Goal: Information Seeking & Learning: Get advice/opinions

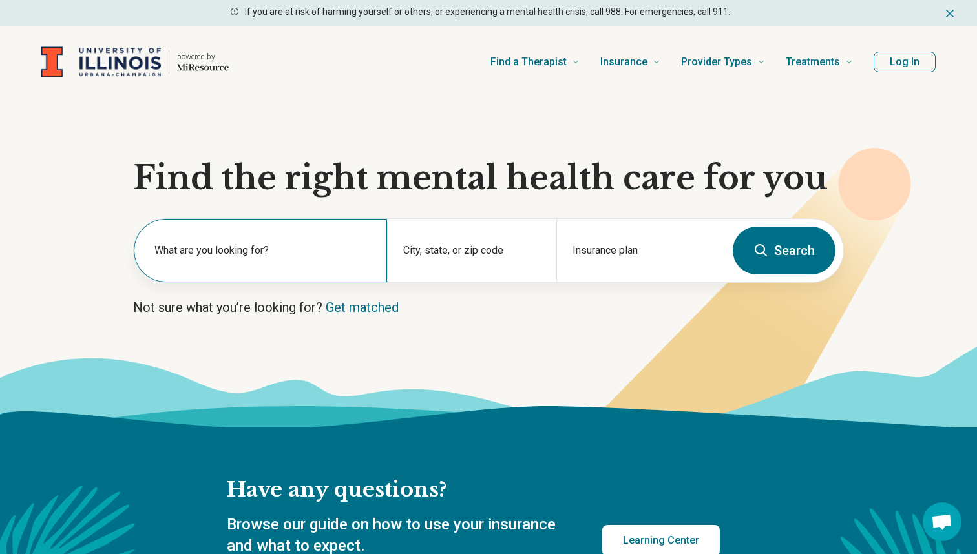
click at [191, 250] on label "What are you looking for?" at bounding box center [262, 251] width 217 height 16
click at [370, 205] on section "Find the right mental health care for you What are you looking for? City, state…" at bounding box center [488, 262] width 977 height 329
click at [237, 269] on div "What are you looking for?" at bounding box center [260, 250] width 253 height 63
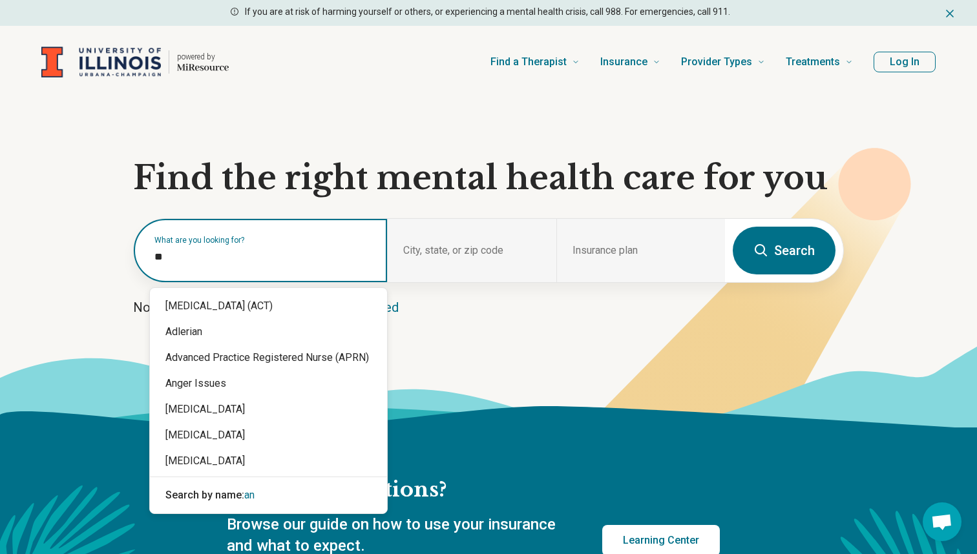
type input "*"
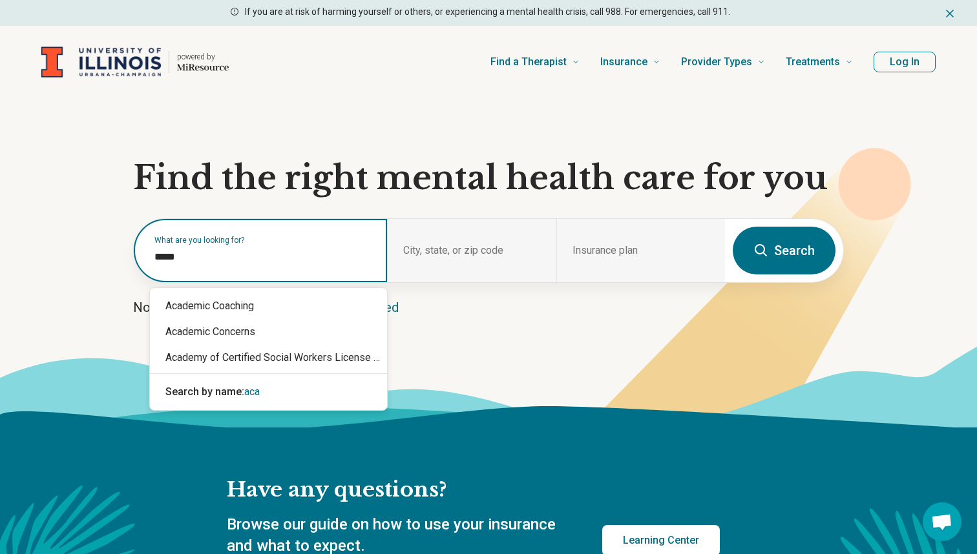
type input "******"
click at [221, 333] on div "Academic Concerns" at bounding box center [268, 332] width 237 height 26
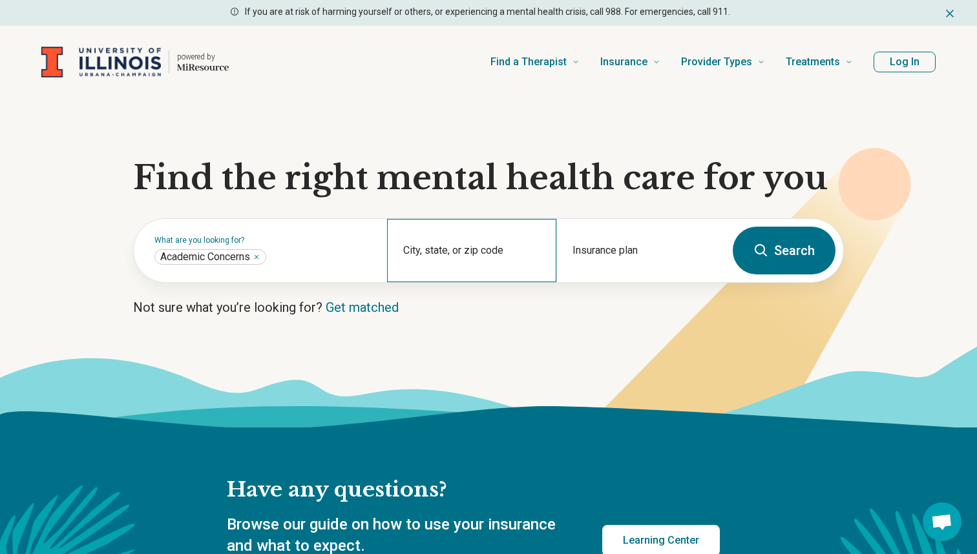
click at [455, 239] on div "City, state, or zip code" at bounding box center [471, 250] width 169 height 63
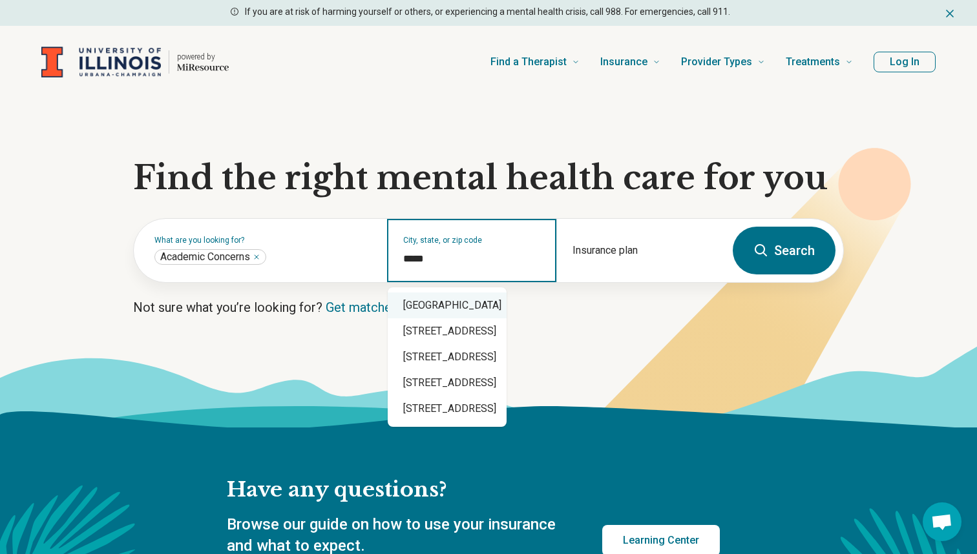
click at [505, 310] on div "Urbana, IL 61801" at bounding box center [447, 306] width 119 height 26
type input "**********"
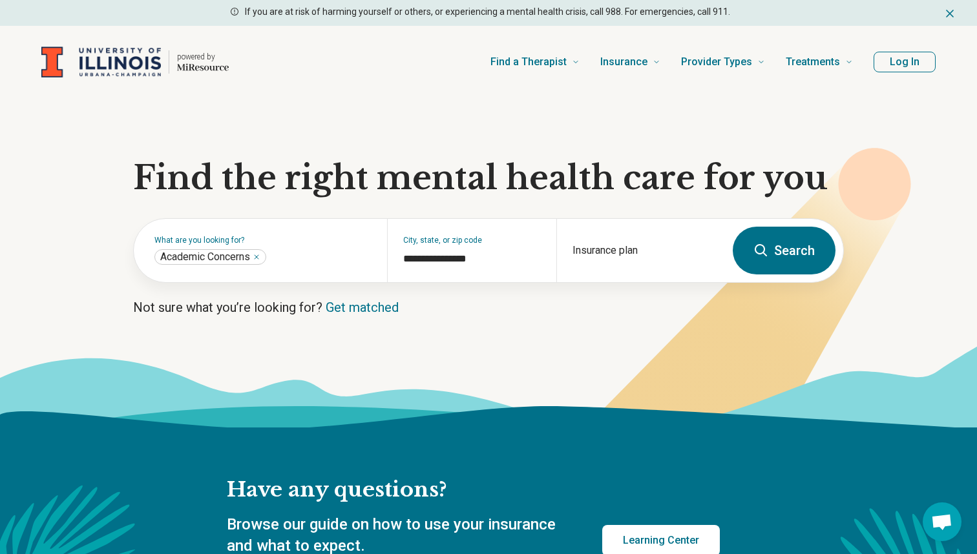
click at [798, 253] on button "Search" at bounding box center [783, 251] width 103 height 48
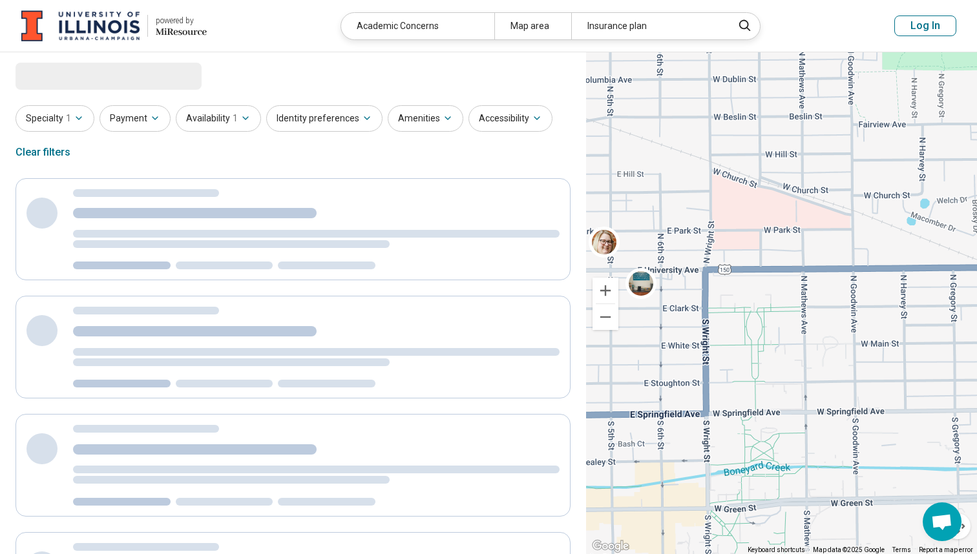
select select "***"
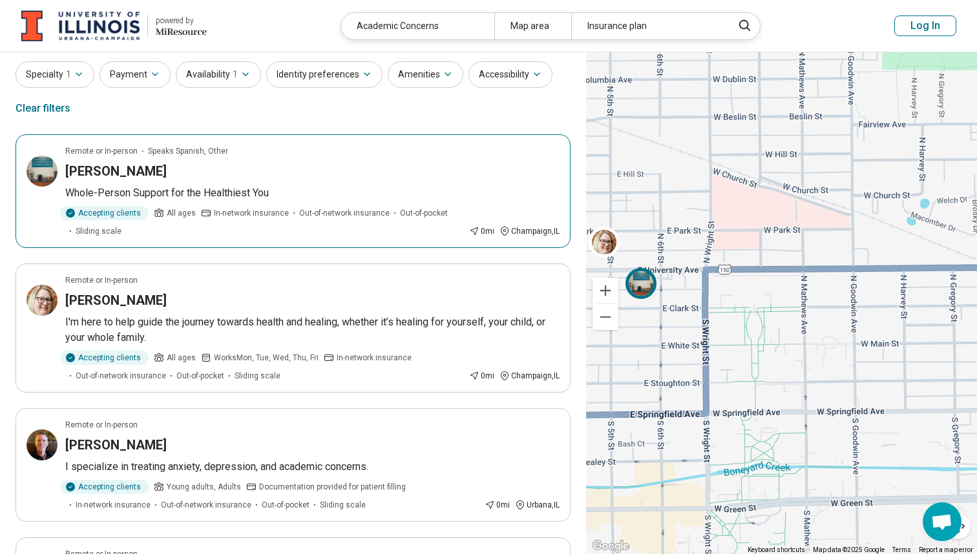
scroll to position [39, 0]
click at [294, 165] on div "Lindsay Froman" at bounding box center [312, 171] width 494 height 18
click at [487, 72] on button "Accessibility" at bounding box center [510, 74] width 84 height 26
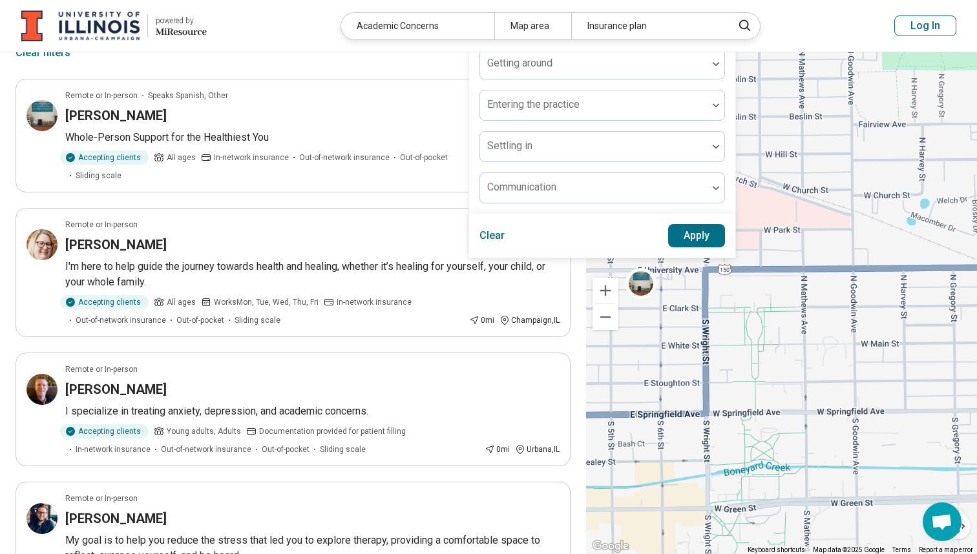
scroll to position [47, 0]
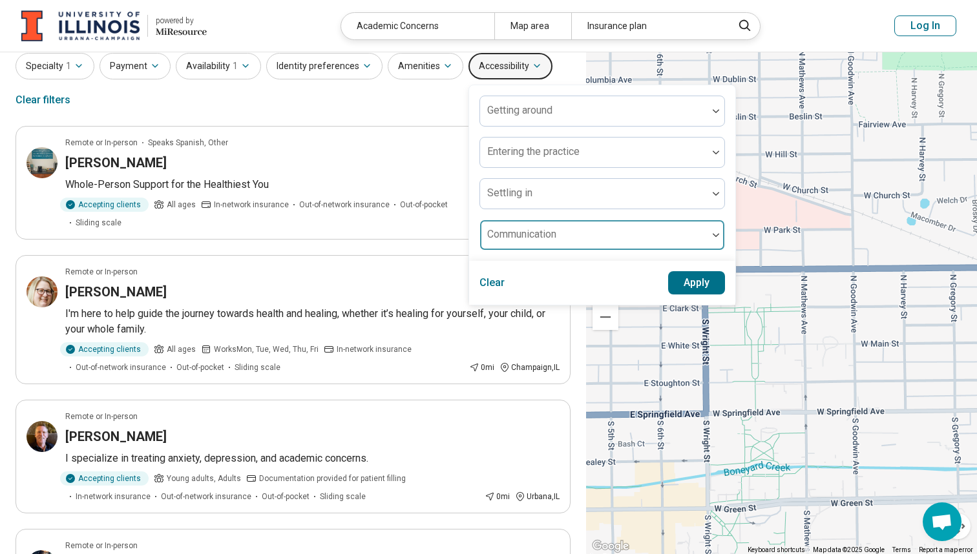
click at [570, 231] on div at bounding box center [593, 240] width 217 height 18
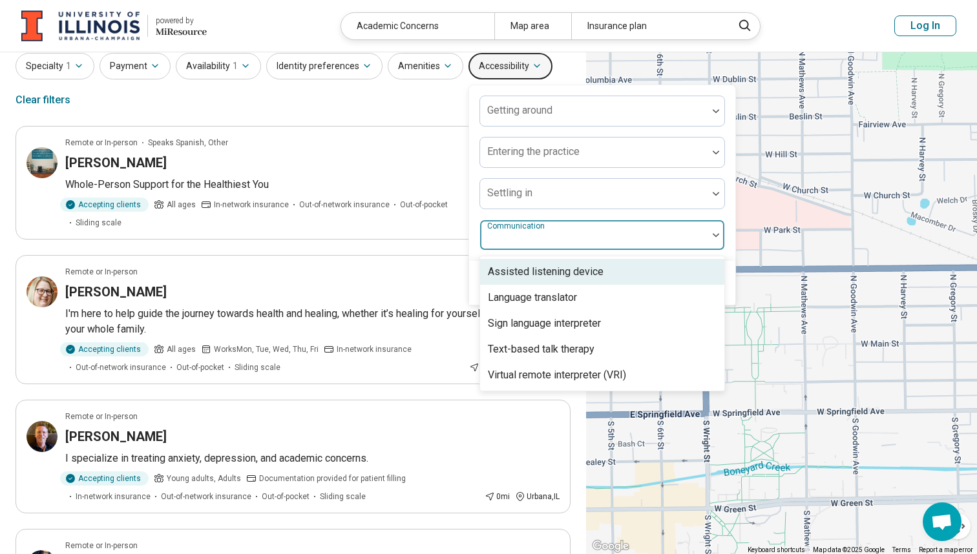
click at [570, 231] on div at bounding box center [593, 240] width 217 height 18
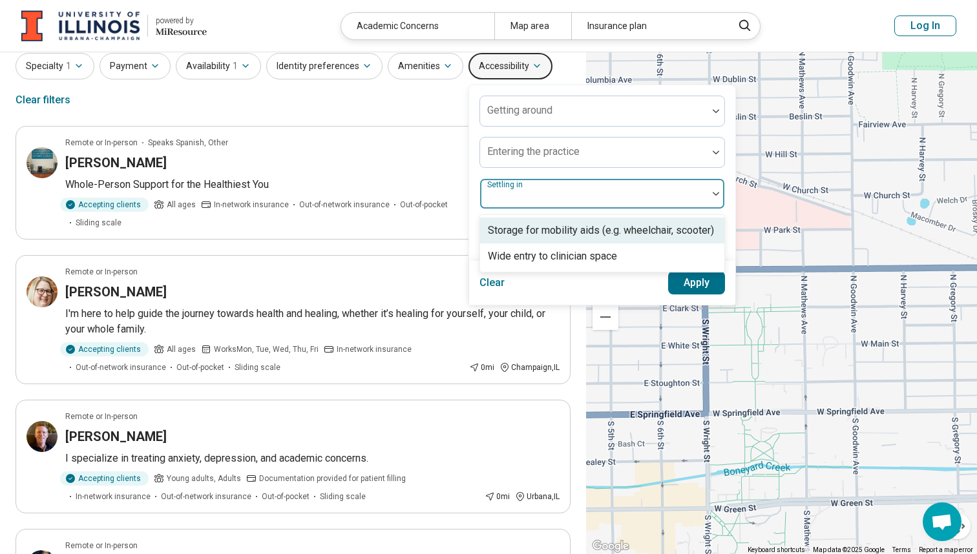
click at [570, 196] on div at bounding box center [593, 199] width 217 height 18
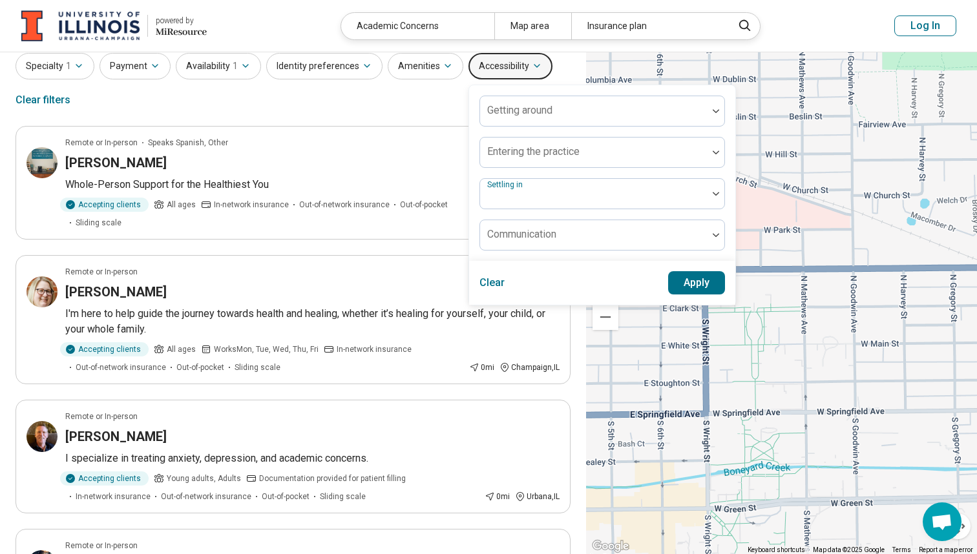
click at [388, 98] on div "Specialty 1 Payment Availability 1 Identity preferences Amenities Accessibility…" at bounding box center [293, 84] width 555 height 63
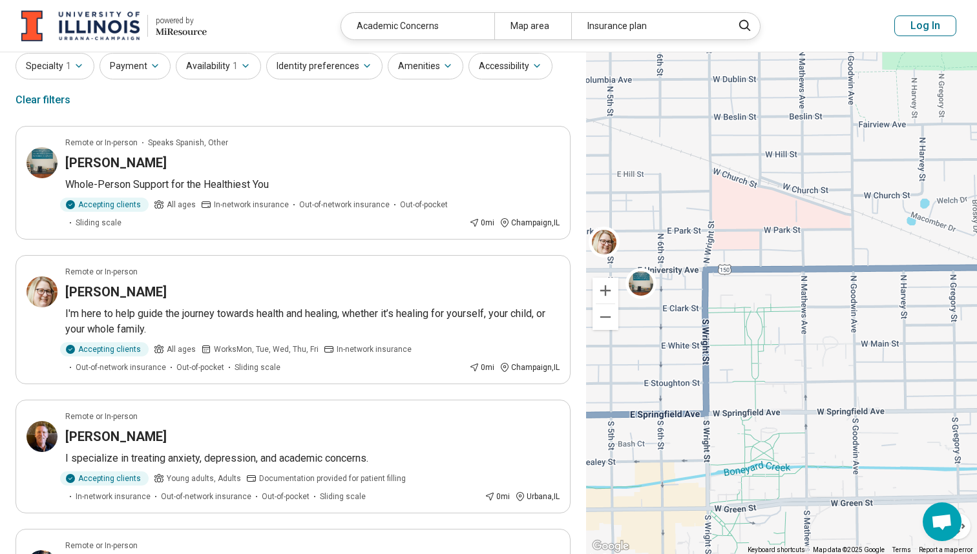
click at [227, 52] on header "powered by Miresource logo Academic Concerns Map area Insurance plan Log In" at bounding box center [488, 26] width 977 height 52
click at [240, 63] on icon "button" at bounding box center [245, 66] width 10 height 10
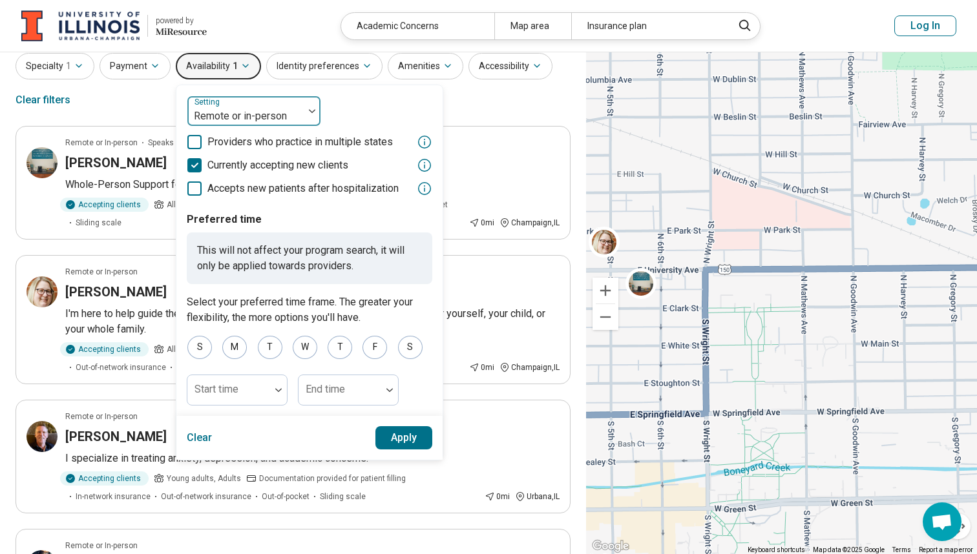
click at [228, 114] on div at bounding box center [245, 116] width 106 height 18
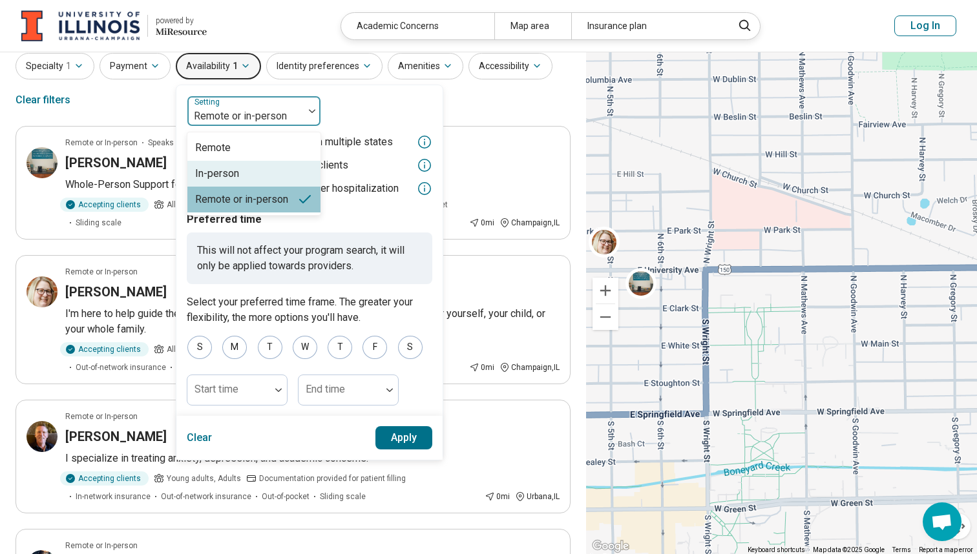
click at [227, 176] on div "In-person" at bounding box center [217, 174] width 44 height 16
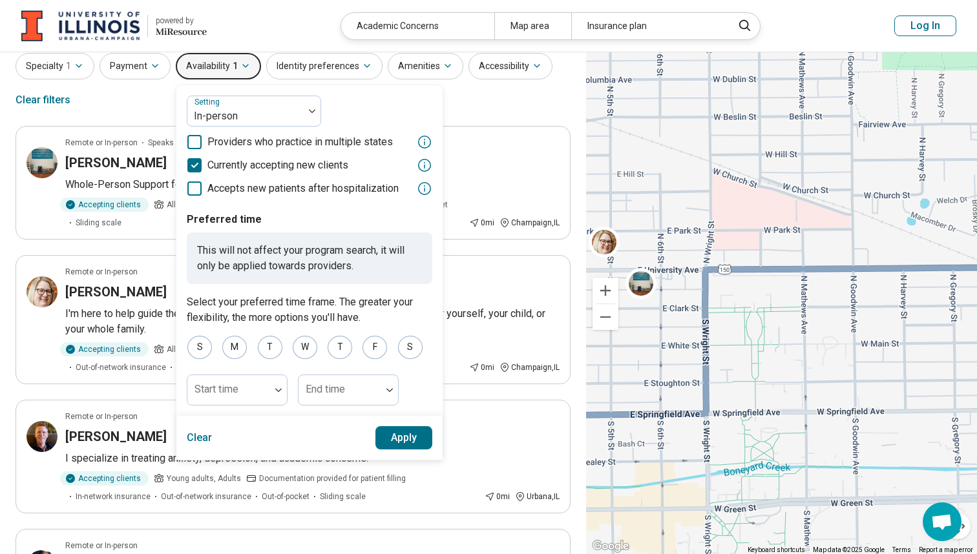
click at [422, 439] on button "Apply" at bounding box center [403, 437] width 57 height 23
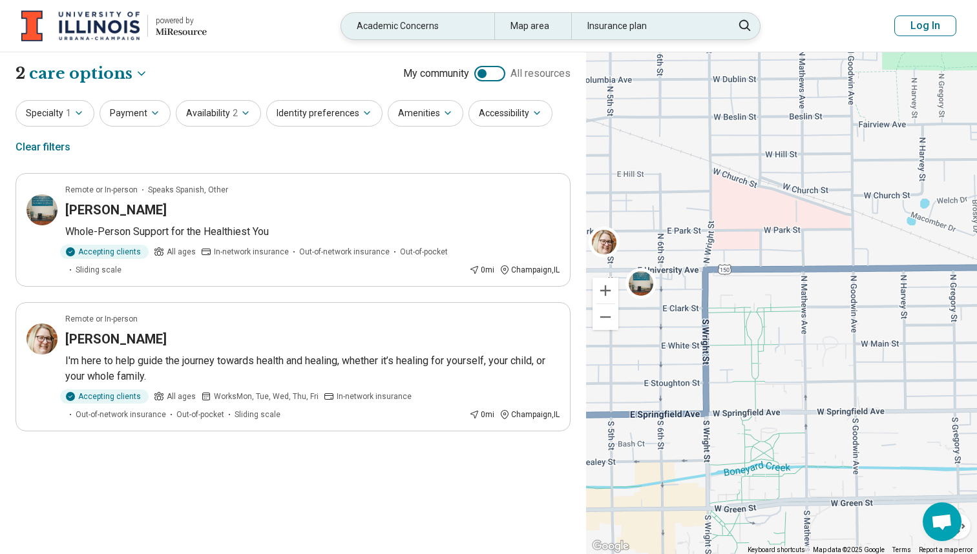
click at [376, 27] on div "Academic Concerns" at bounding box center [417, 26] width 153 height 26
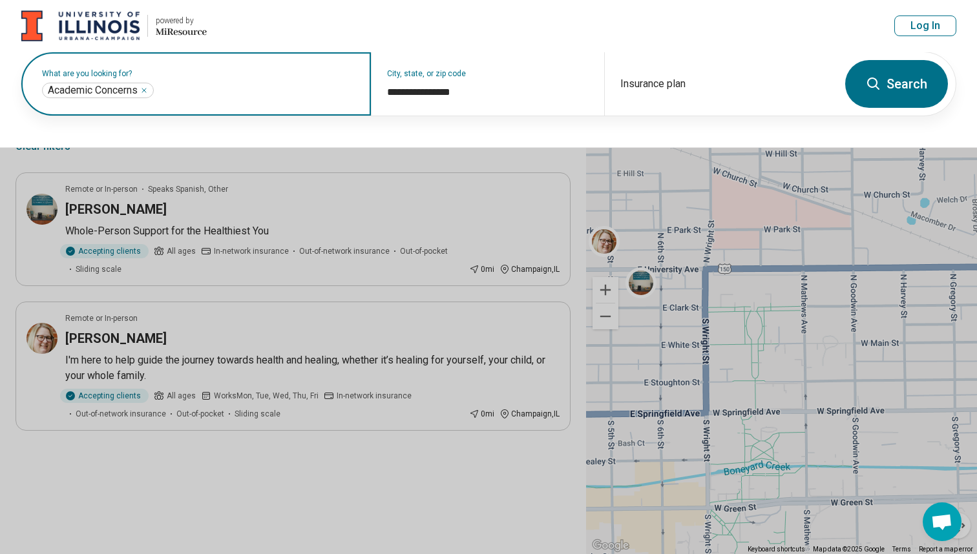
click at [151, 89] on div "Academic Concerns ****" at bounding box center [98, 91] width 112 height 16
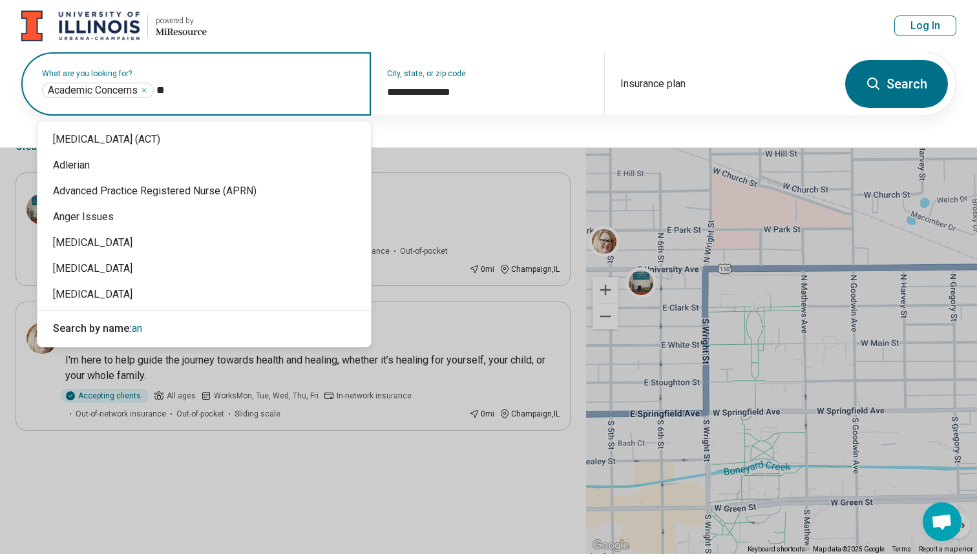
type input "***"
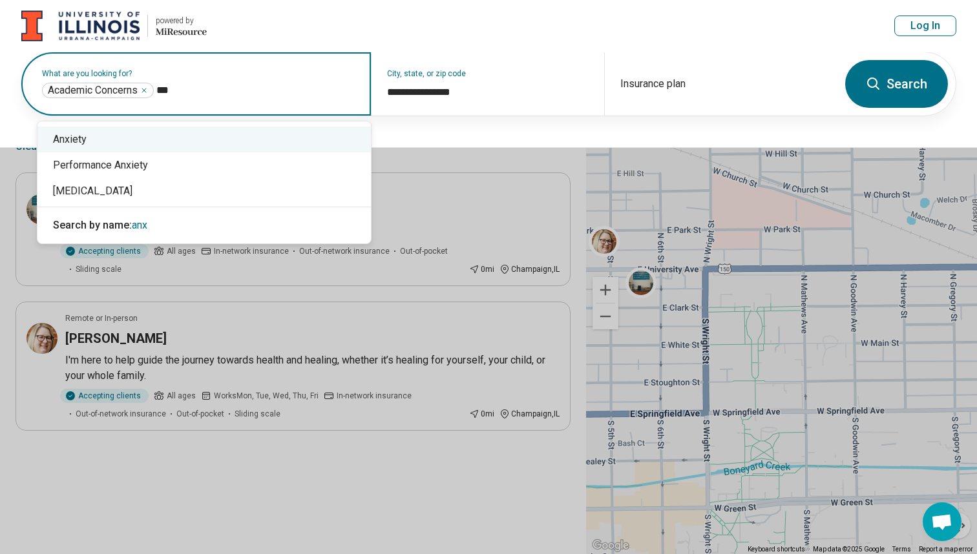
click at [157, 132] on div "Anxiety" at bounding box center [203, 140] width 333 height 26
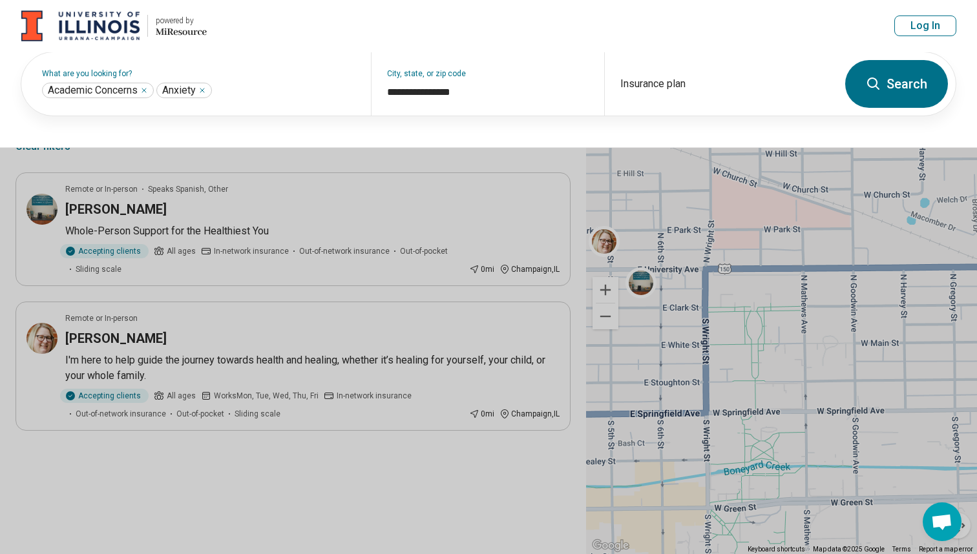
click at [906, 91] on button "Search" at bounding box center [896, 84] width 103 height 48
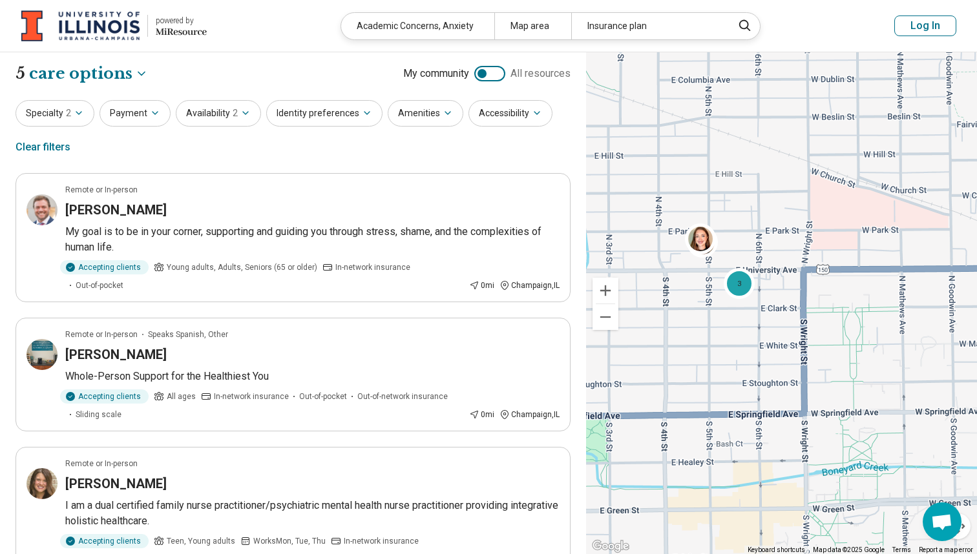
drag, startPoint x: 656, startPoint y: 233, endPoint x: 753, endPoint y: 233, distance: 96.9
click at [757, 233] on div "3" at bounding box center [781, 303] width 391 height 502
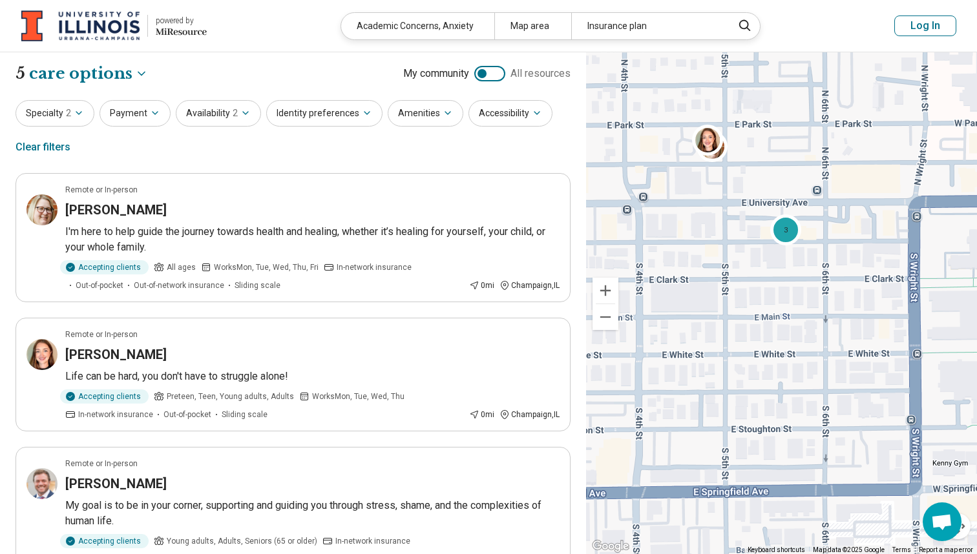
drag, startPoint x: 785, startPoint y: 286, endPoint x: 721, endPoint y: 183, distance: 121.0
click at [721, 183] on div "3" at bounding box center [781, 303] width 391 height 502
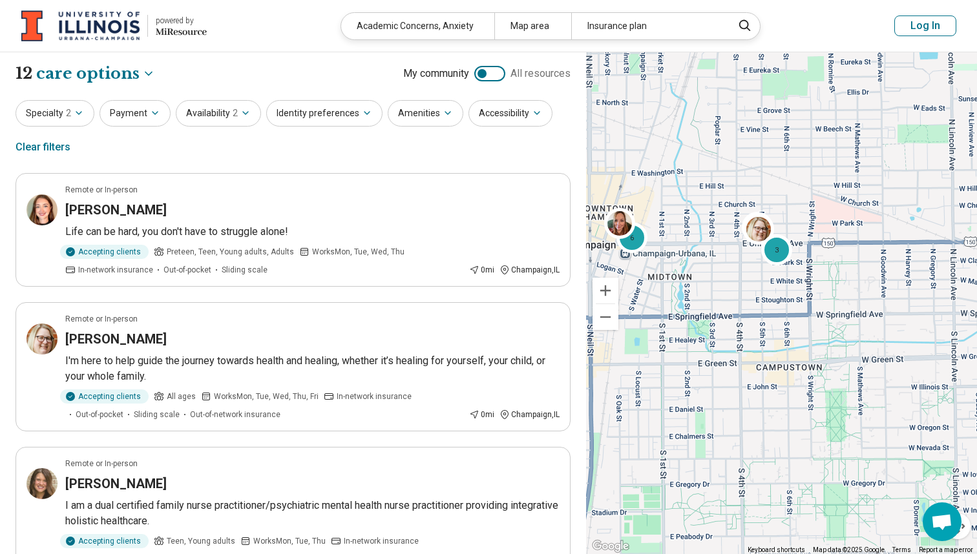
drag, startPoint x: 801, startPoint y: 478, endPoint x: 791, endPoint y: 376, distance: 102.6
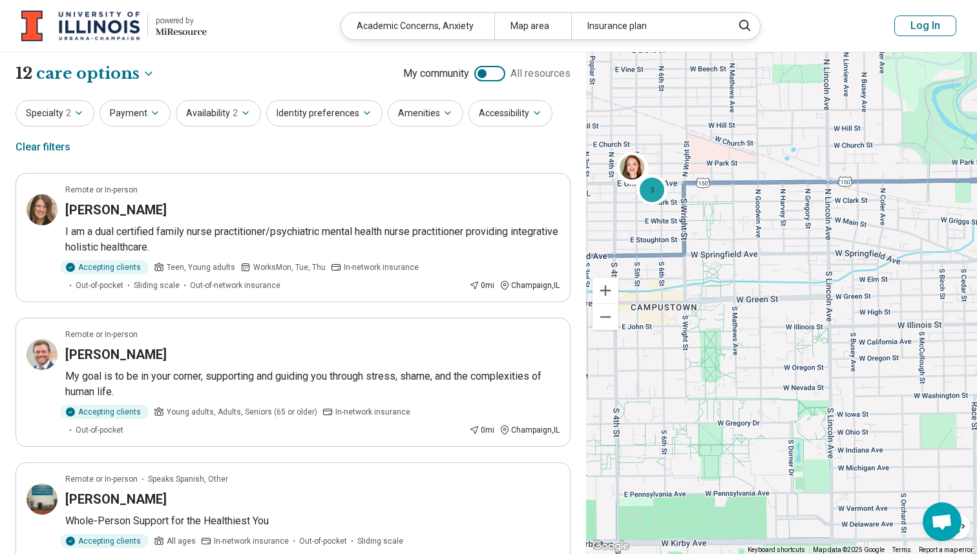
drag, startPoint x: 802, startPoint y: 295, endPoint x: 652, endPoint y: 217, distance: 168.4
click at [652, 217] on div "3 6" at bounding box center [781, 303] width 391 height 502
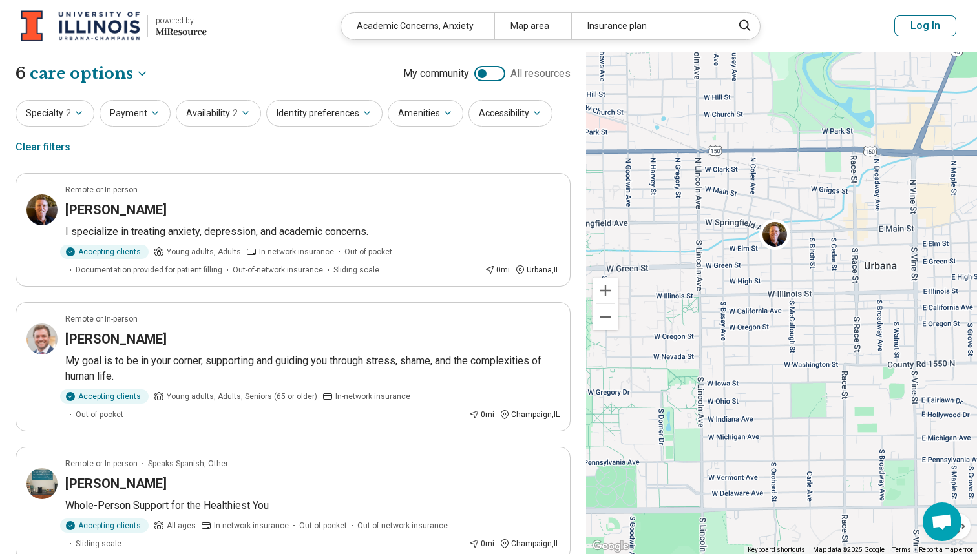
drag, startPoint x: 872, startPoint y: 313, endPoint x: 765, endPoint y: 307, distance: 107.4
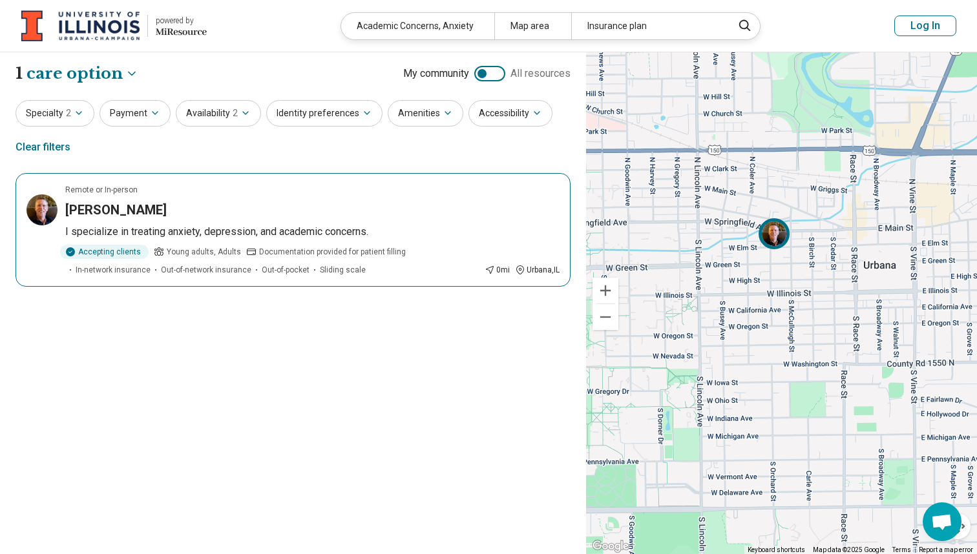
click at [776, 239] on img at bounding box center [773, 233] width 31 height 31
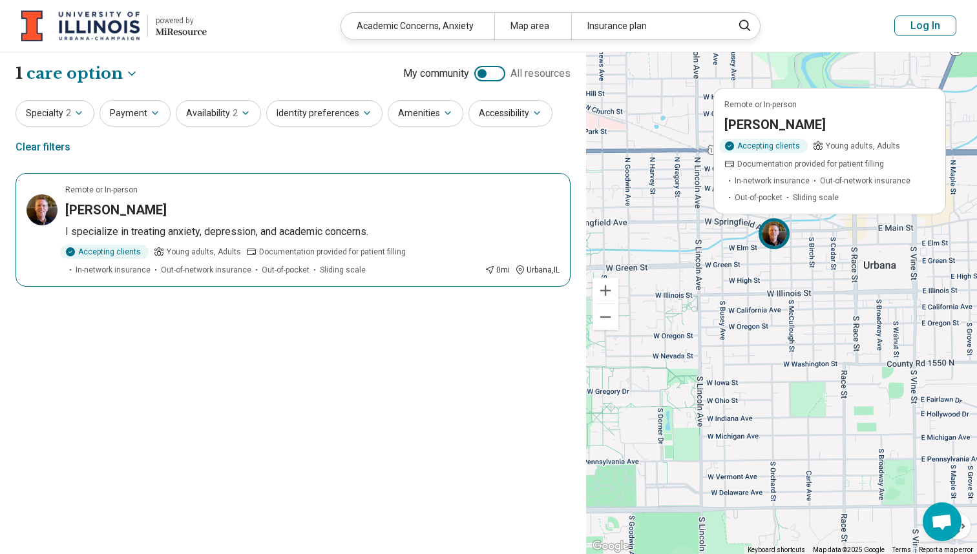
click at [229, 212] on div "Timothy Shea" at bounding box center [312, 210] width 494 height 18
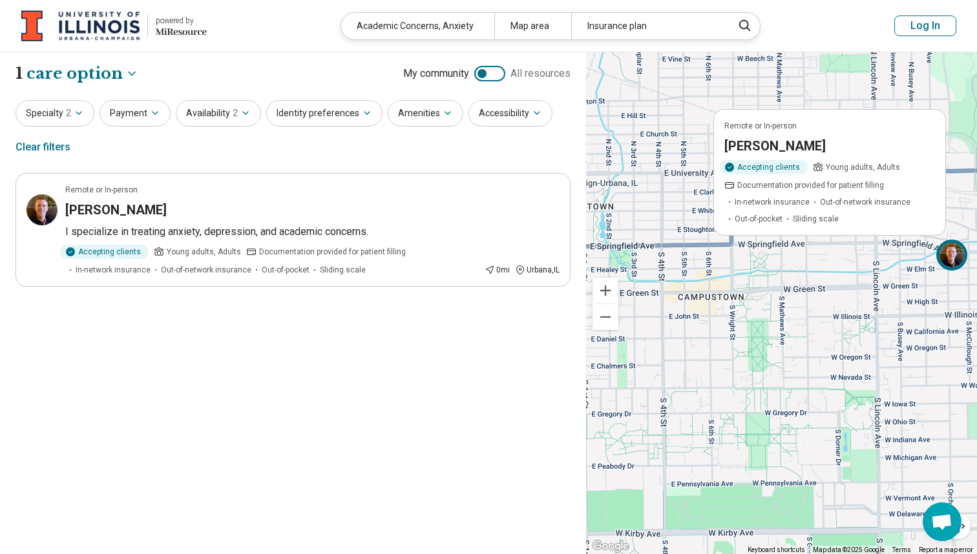
drag, startPoint x: 691, startPoint y: 223, endPoint x: 871, endPoint y: 245, distance: 180.8
click at [871, 245] on div "Remote or In-person Timothy Shea Accepting clients Young adults, Adults Documen…" at bounding box center [781, 303] width 391 height 502
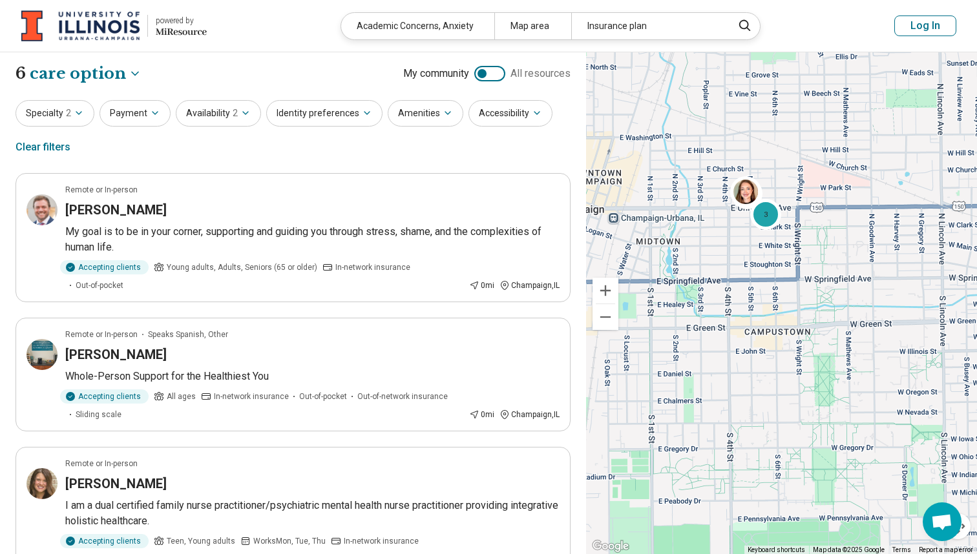
drag, startPoint x: 646, startPoint y: 269, endPoint x: 712, endPoint y: 303, distance: 74.2
click at [712, 303] on div "3" at bounding box center [781, 303] width 391 height 502
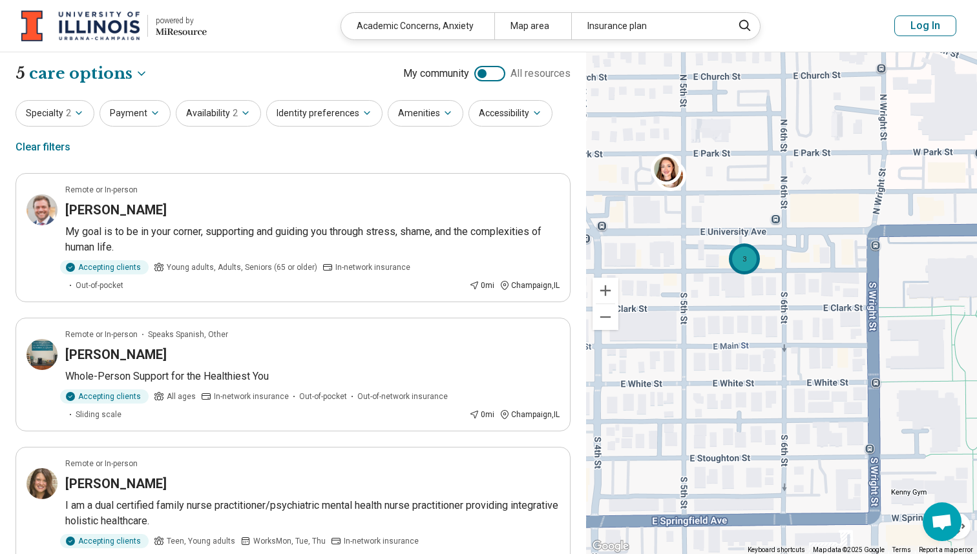
click at [741, 262] on div "3" at bounding box center [744, 258] width 31 height 31
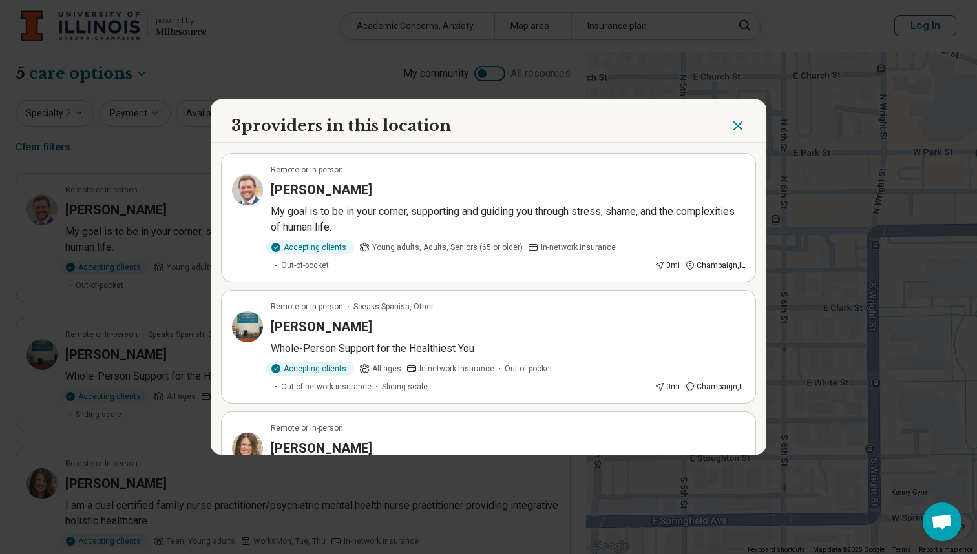
click at [738, 116] on button "Close" at bounding box center [738, 126] width 16 height 22
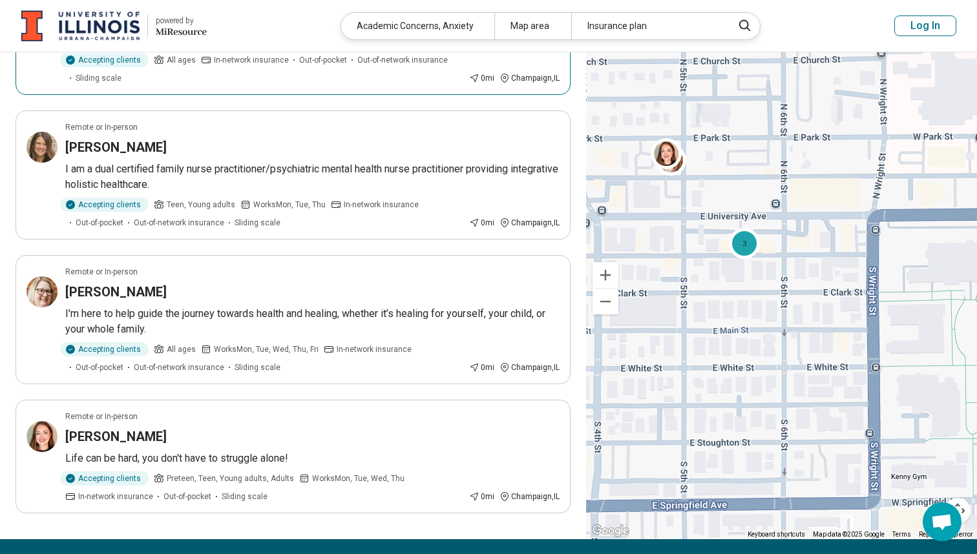
scroll to position [338, 0]
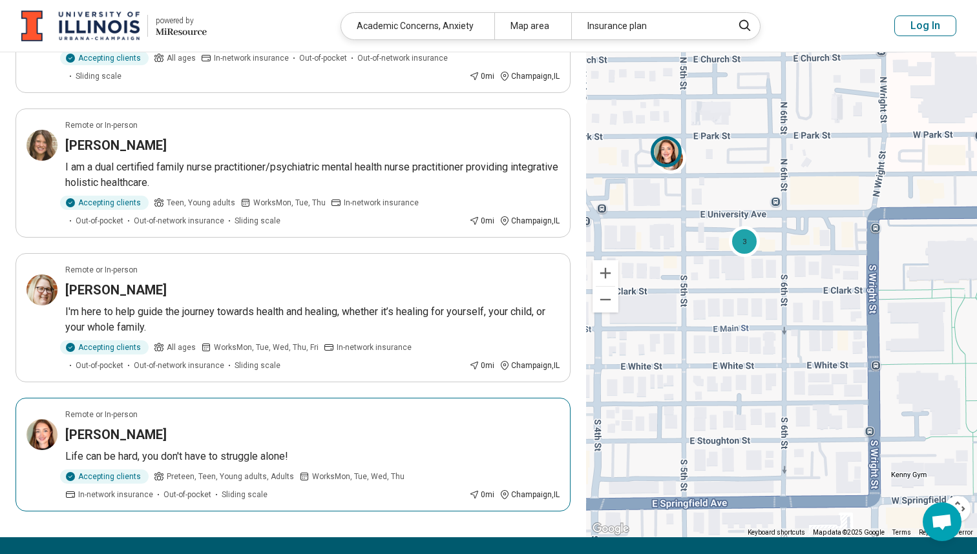
click at [359, 426] on div "Ashley Masengale" at bounding box center [312, 435] width 494 height 18
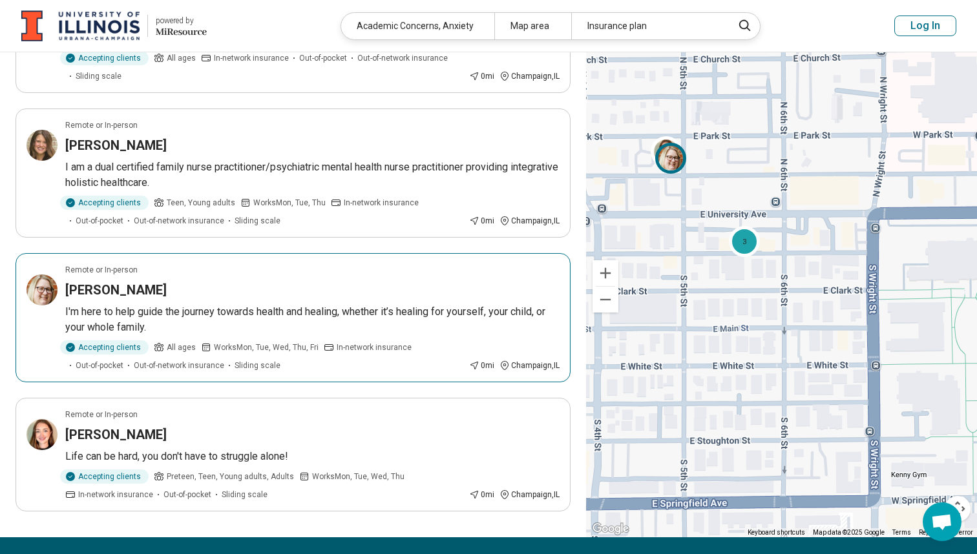
click at [675, 142] on img at bounding box center [670, 157] width 31 height 31
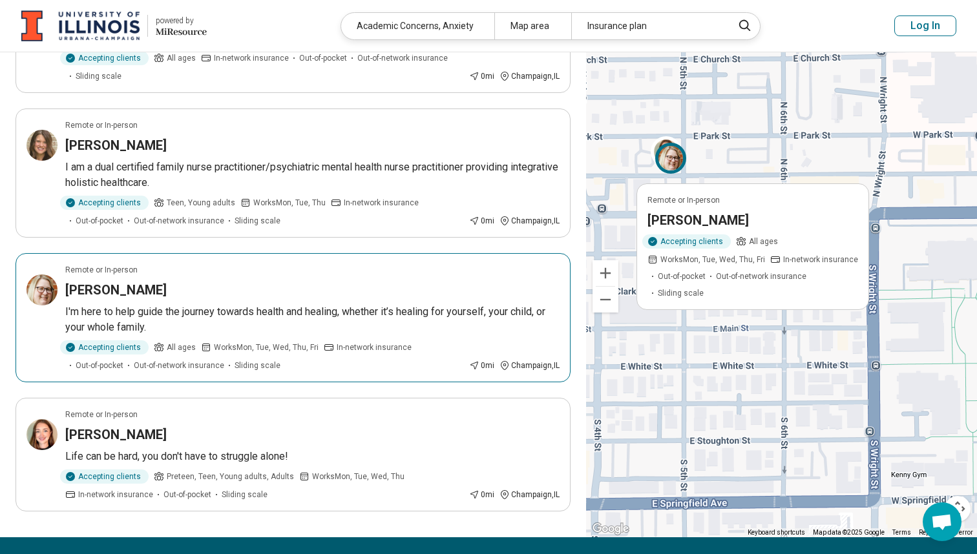
click at [413, 281] on div "Brittney Homann" at bounding box center [312, 290] width 494 height 18
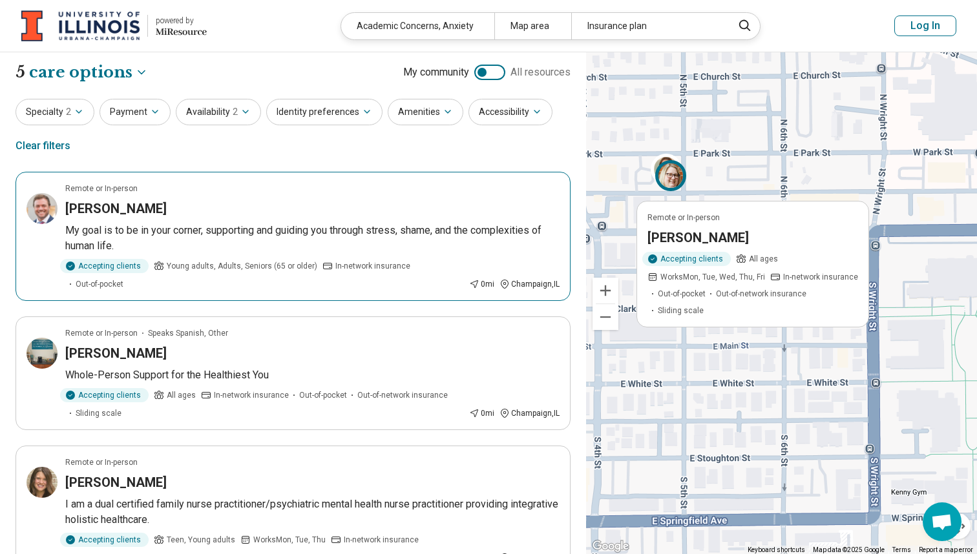
scroll to position [1, 0]
click at [376, 222] on article "Remote or In-person Ian Hulette My goal is to be in your corner, supporting and…" at bounding box center [293, 236] width 555 height 129
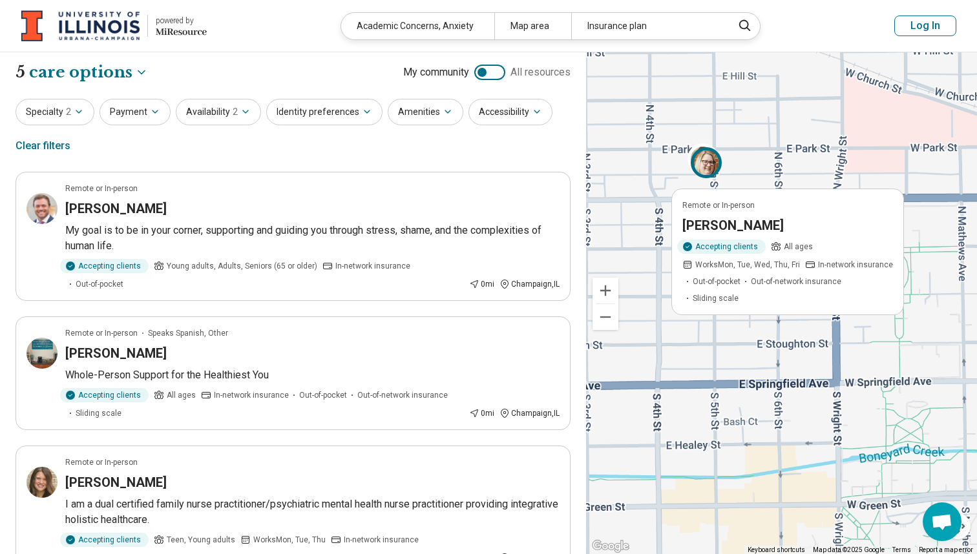
scroll to position [0, 0]
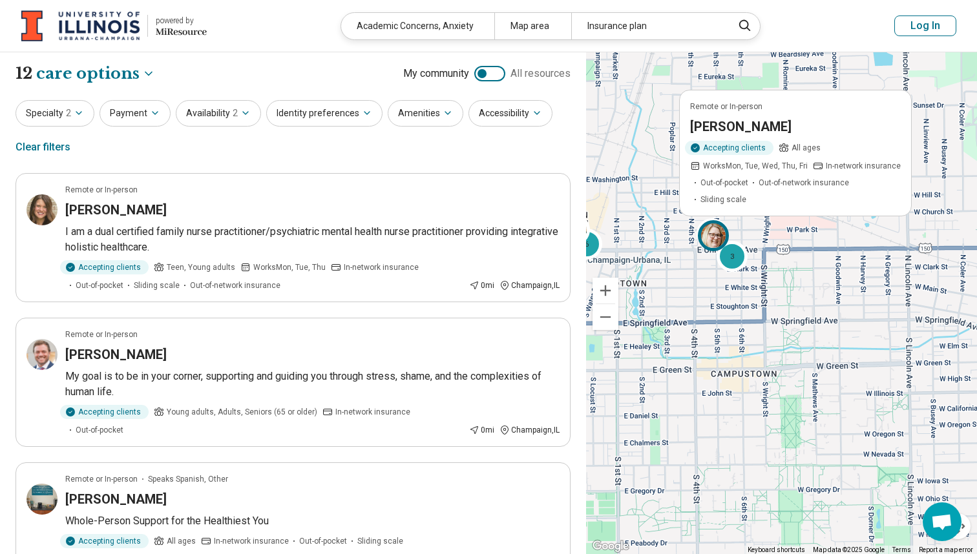
drag, startPoint x: 680, startPoint y: 193, endPoint x: 650, endPoint y: 280, distance: 91.5
click at [650, 280] on div "3 Remote or In-person Brittney Homann Accepting clients All ages Works Mon, Tue…" at bounding box center [781, 303] width 391 height 502
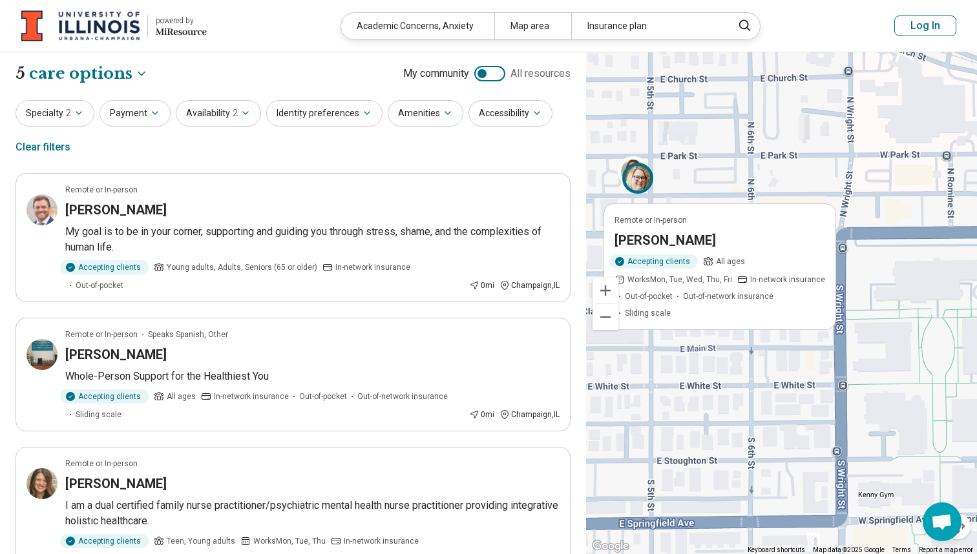
drag, startPoint x: 674, startPoint y: 191, endPoint x: 740, endPoint y: 217, distance: 71.4
click at [741, 218] on div "3 Remote or In-person Brittney Homann Accepting clients All ages Works Mon, Tue…" at bounding box center [781, 303] width 391 height 502
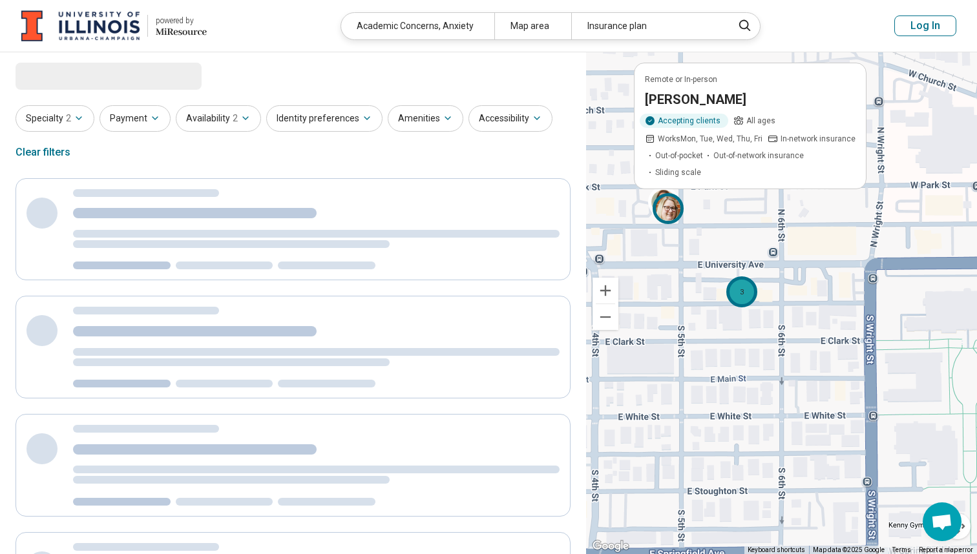
select select "***"
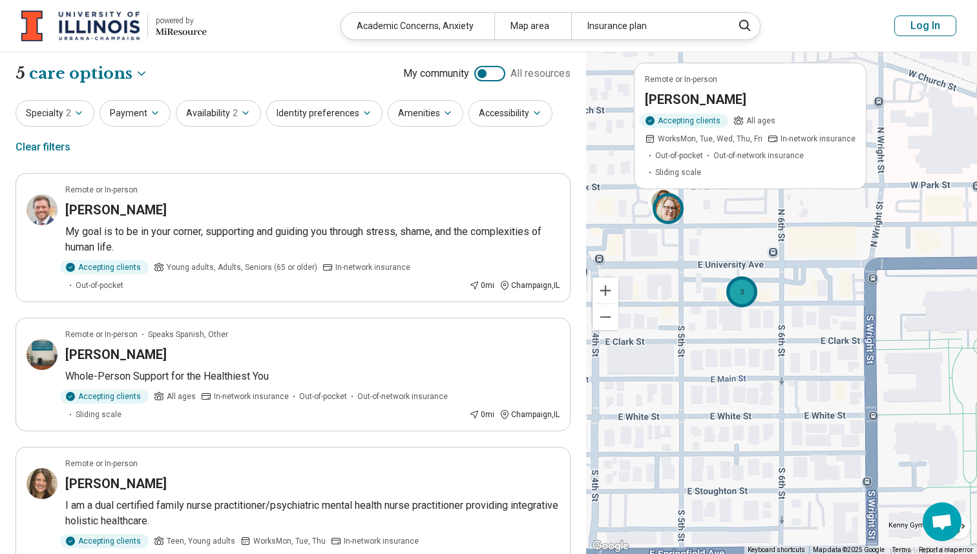
click at [742, 300] on div "3" at bounding box center [741, 291] width 31 height 31
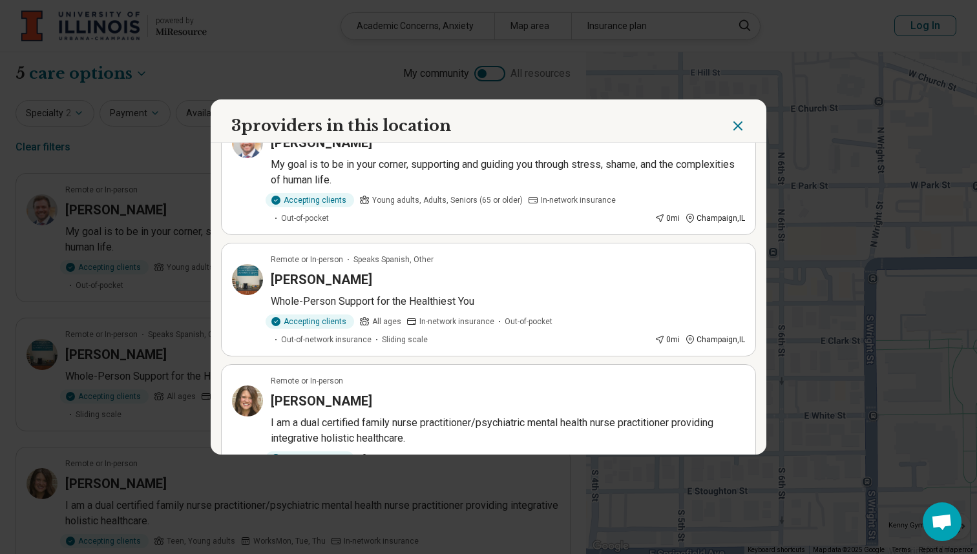
scroll to position [45, 0]
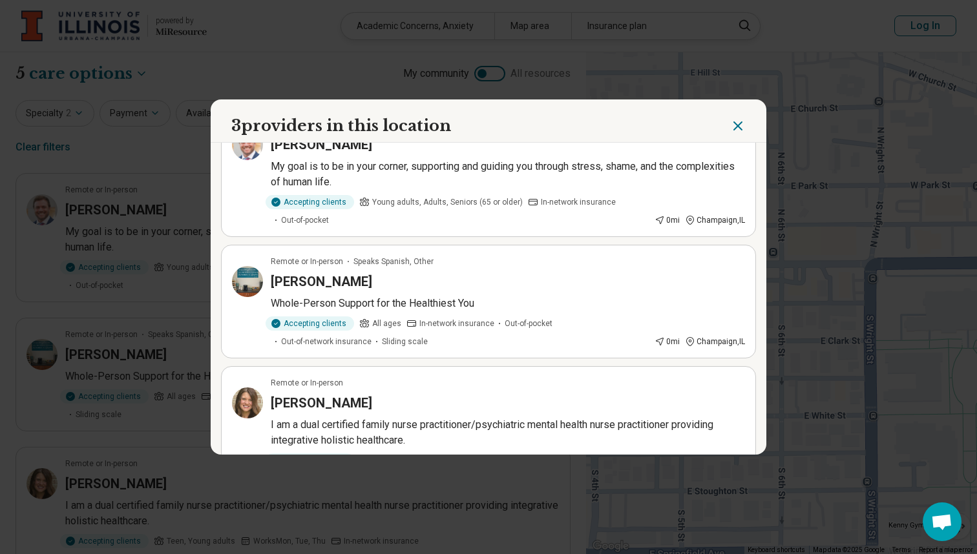
click at [552, 300] on p "Whole-Person Support for the Healthiest You" at bounding box center [508, 304] width 474 height 16
click at [738, 126] on icon "Close" at bounding box center [738, 126] width 8 height 8
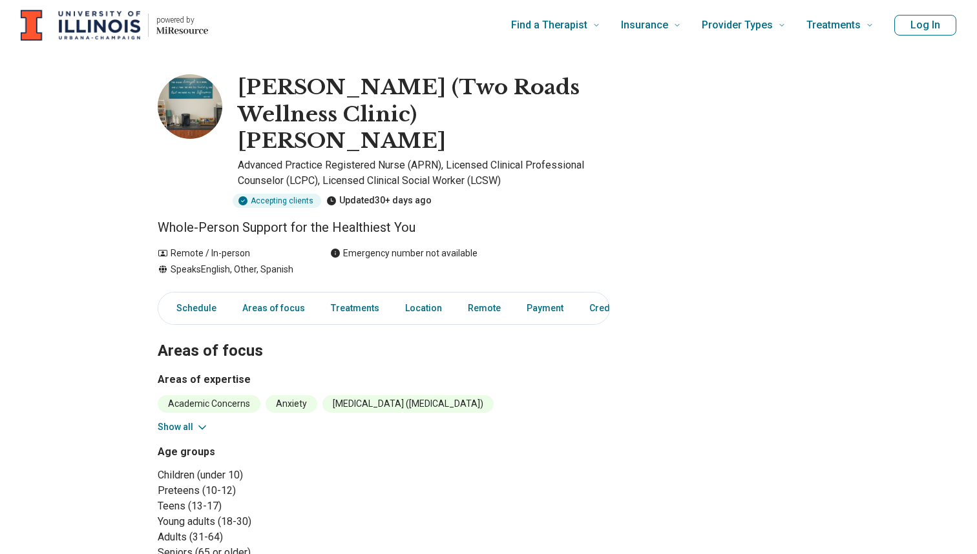
scroll to position [48, 0]
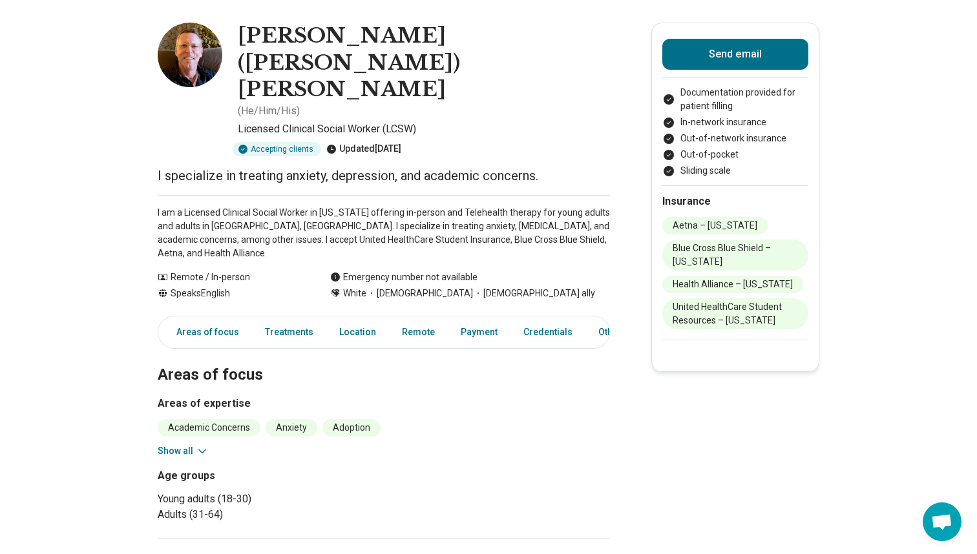
scroll to position [52, 0]
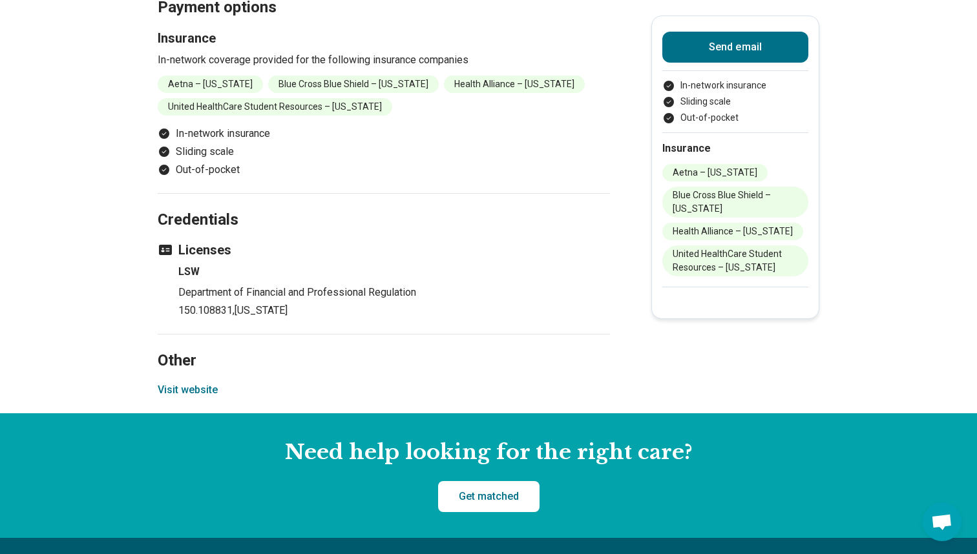
scroll to position [1216, 0]
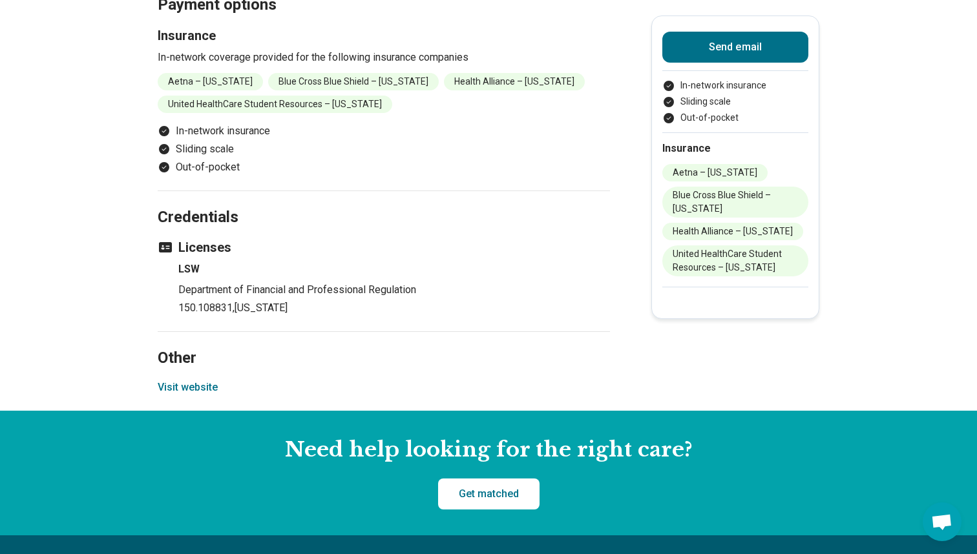
click at [205, 395] on button "Visit website" at bounding box center [188, 388] width 60 height 16
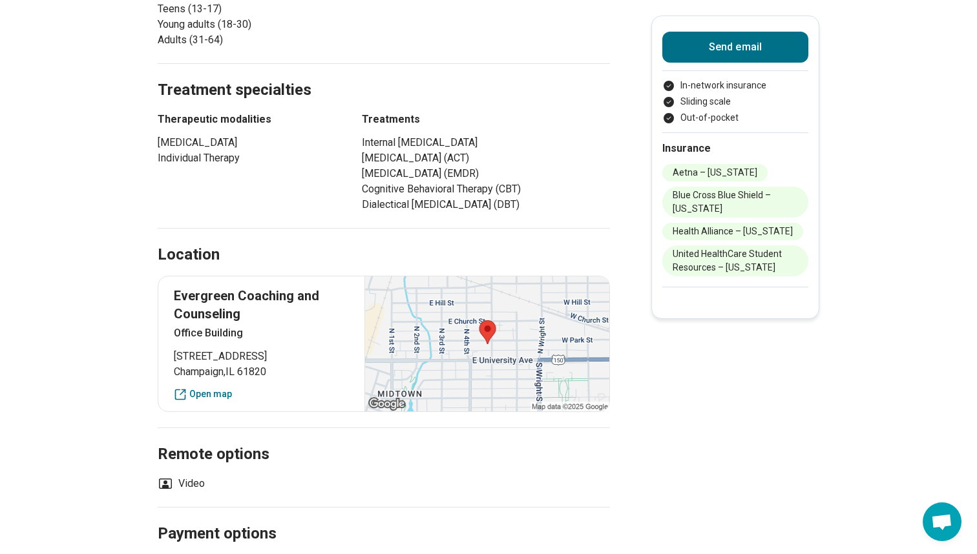
scroll to position [0, 0]
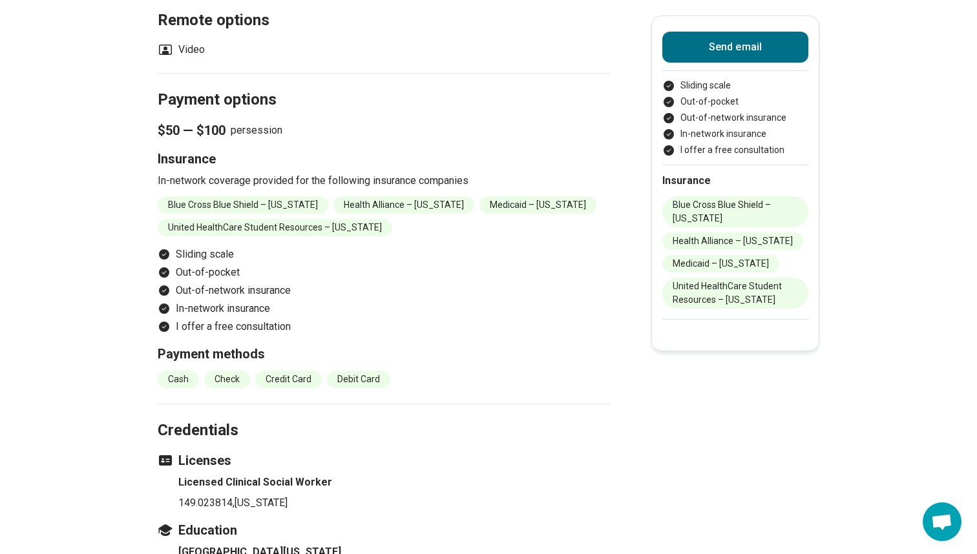
scroll to position [1278, 0]
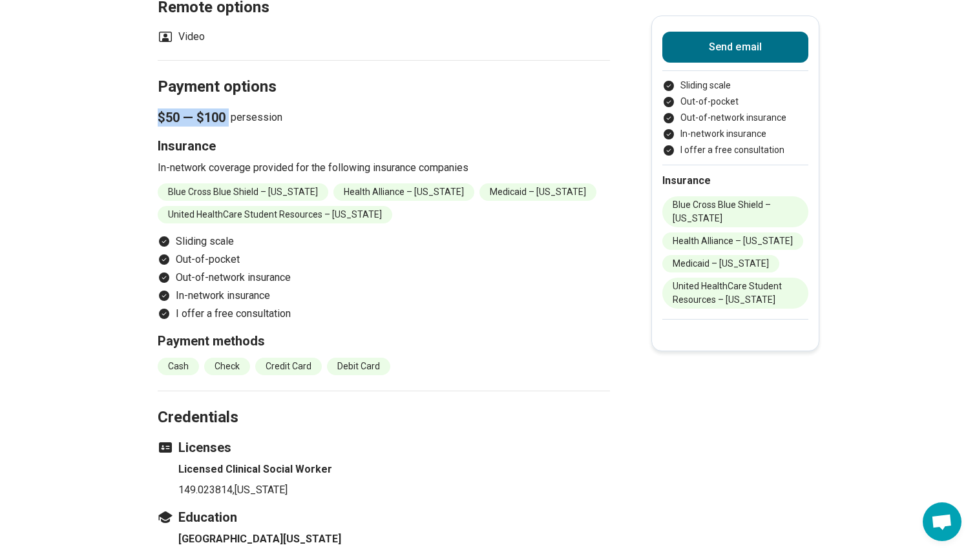
drag, startPoint x: 158, startPoint y: 112, endPoint x: 229, endPoint y: 113, distance: 71.0
click at [229, 113] on p "$50 — $100 per session" at bounding box center [384, 118] width 452 height 18
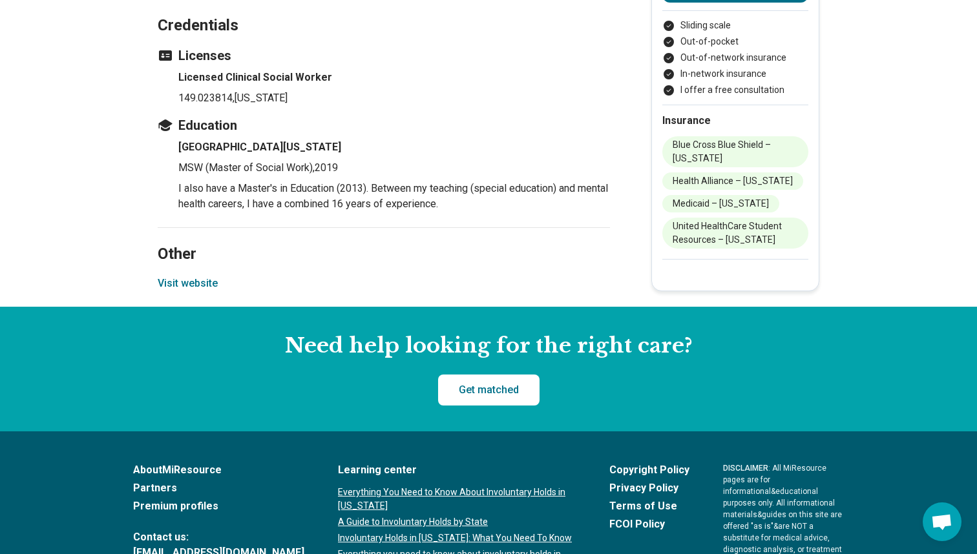
scroll to position [1664, 0]
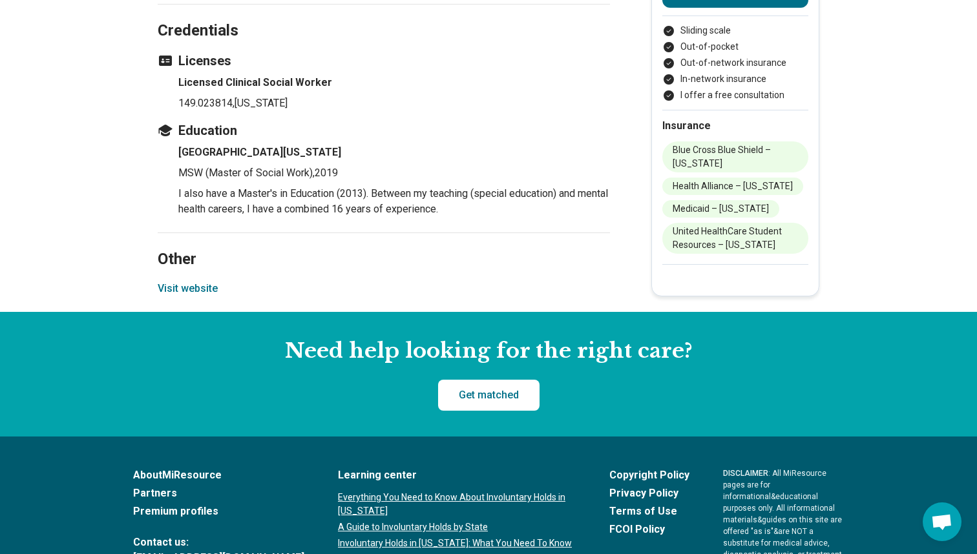
click at [207, 285] on button "Visit website" at bounding box center [188, 289] width 60 height 16
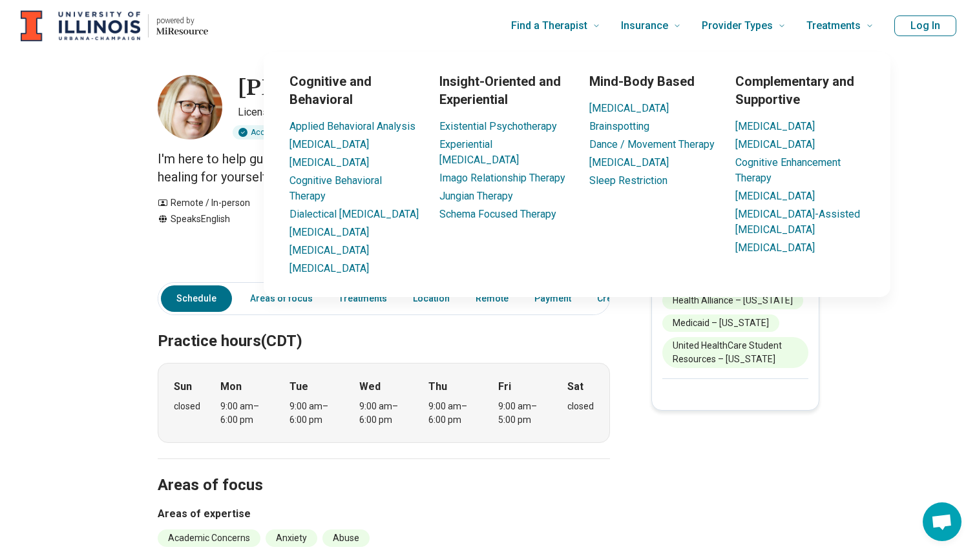
scroll to position [0, 0]
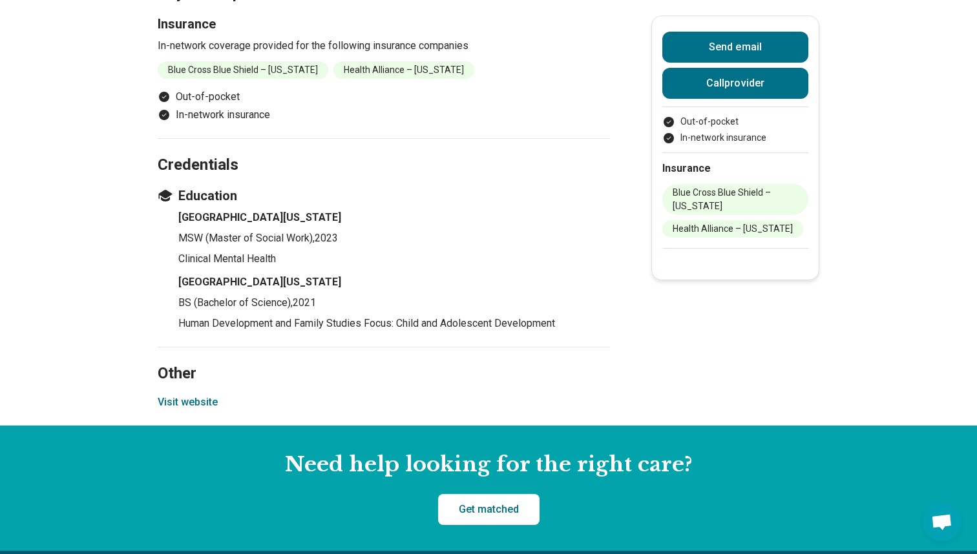
scroll to position [903, 0]
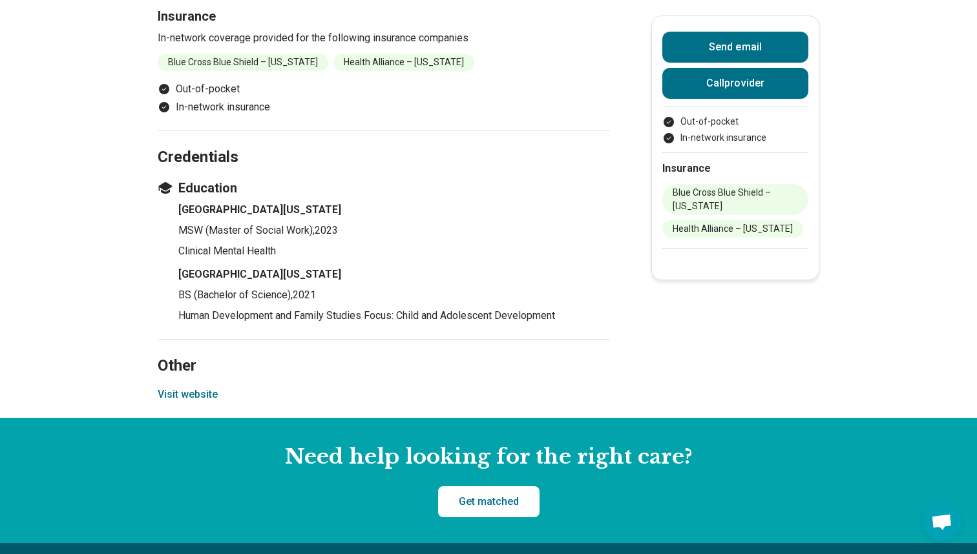
click at [189, 393] on button "Visit website" at bounding box center [188, 395] width 60 height 16
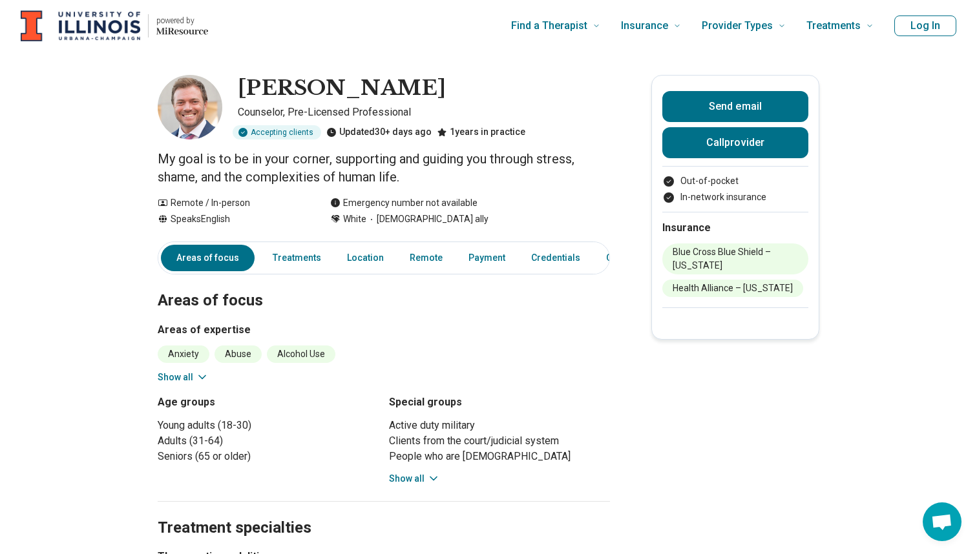
scroll to position [0, 0]
drag, startPoint x: 238, startPoint y: 89, endPoint x: 402, endPoint y: 88, distance: 163.4
click at [402, 88] on div "Ian Hulette" at bounding box center [424, 88] width 372 height 27
copy h1 "Ian Hulette"
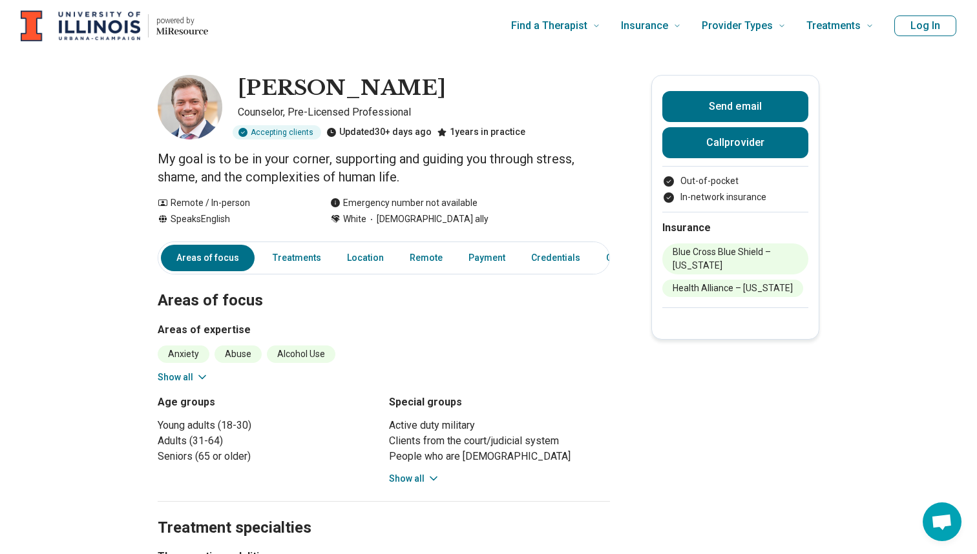
click at [521, 329] on h3 "Areas of expertise" at bounding box center [384, 330] width 452 height 16
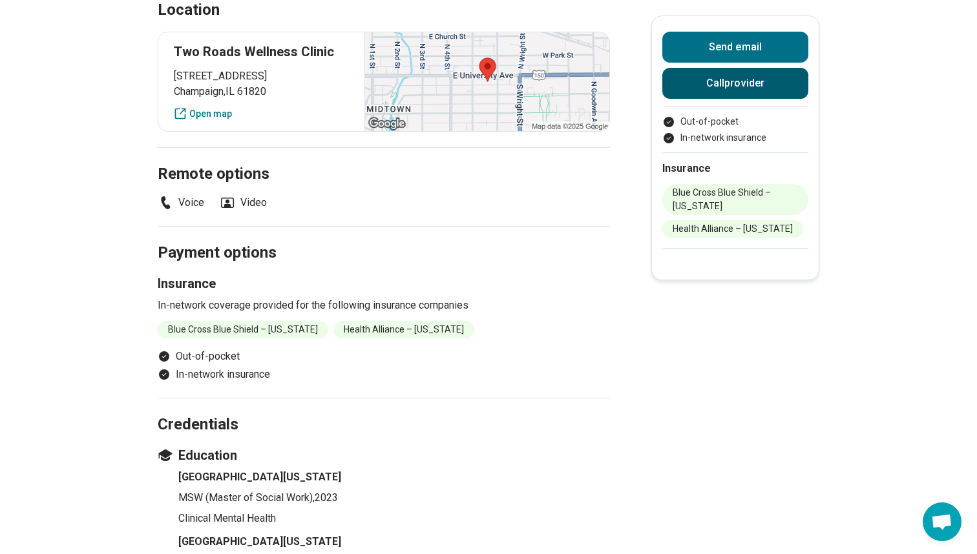
scroll to position [520, 0]
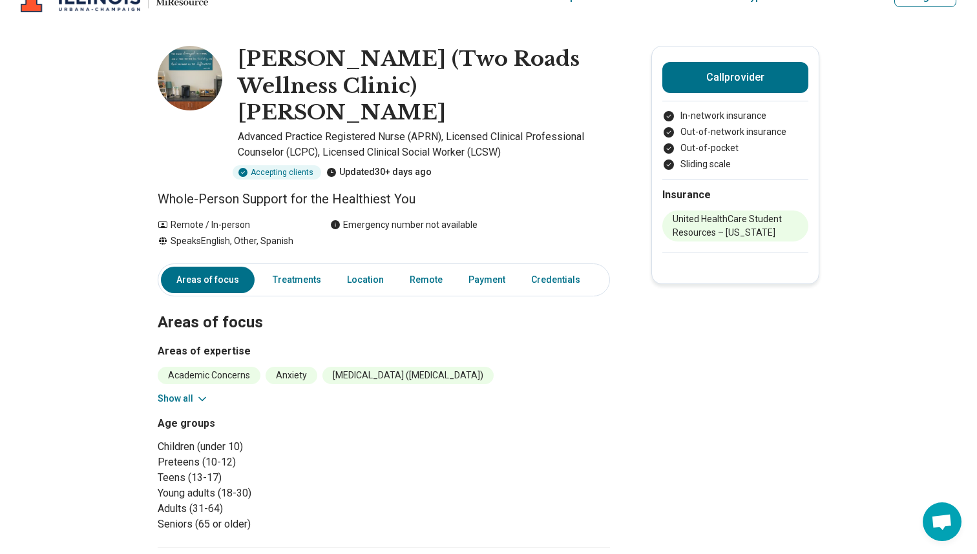
scroll to position [22, 0]
